Goal: Task Accomplishment & Management: Manage account settings

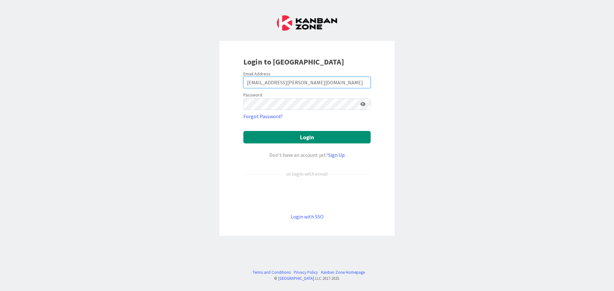
drag, startPoint x: 323, startPoint y: 86, endPoint x: 172, endPoint y: 57, distance: 153.1
click at [172, 57] on div "Login to [GEOGRAPHIC_DATA] Email Address [EMAIL_ADDRESS][PERSON_NAME][DOMAIN_NA…" at bounding box center [307, 145] width 614 height 291
type input "[EMAIL_ADDRESS][PERSON_NAME][DOMAIN_NAME]"
click at [364, 104] on icon at bounding box center [362, 104] width 5 height 4
click at [307, 138] on button "Login" at bounding box center [306, 137] width 127 height 12
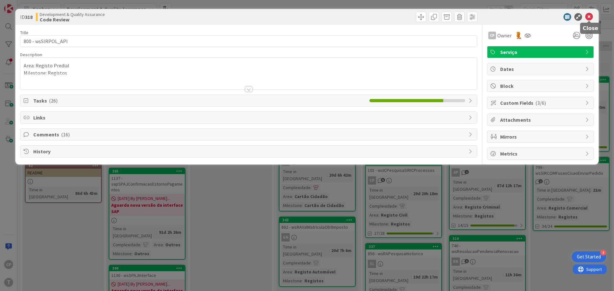
click at [589, 14] on icon at bounding box center [589, 17] width 8 height 8
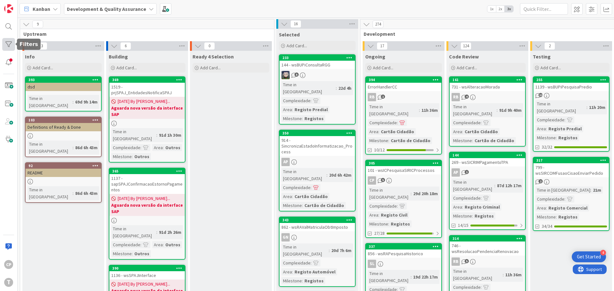
click at [9, 44] on div at bounding box center [8, 44] width 13 height 13
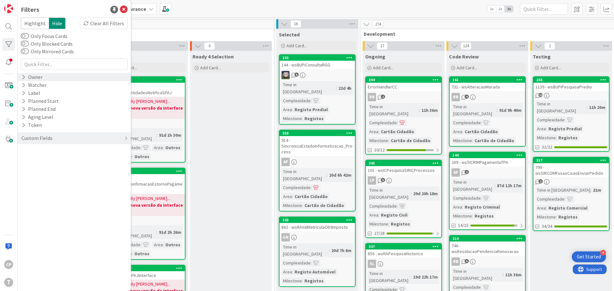
click at [23, 78] on icon at bounding box center [23, 77] width 4 height 5
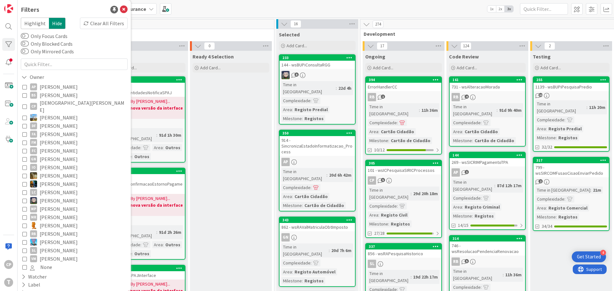
click at [27, 104] on button "CP [DEMOGRAPHIC_DATA][PERSON_NAME]" at bounding box center [74, 106] width 104 height 14
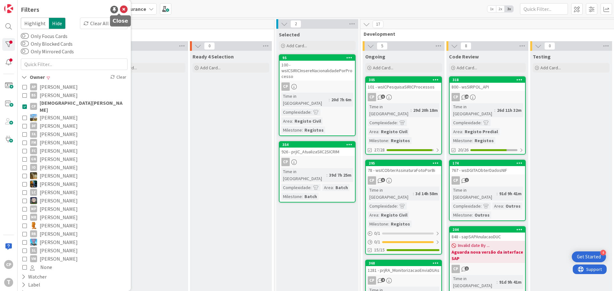
click at [120, 8] on icon at bounding box center [124, 10] width 8 height 8
